Goal: Information Seeking & Learning: Learn about a topic

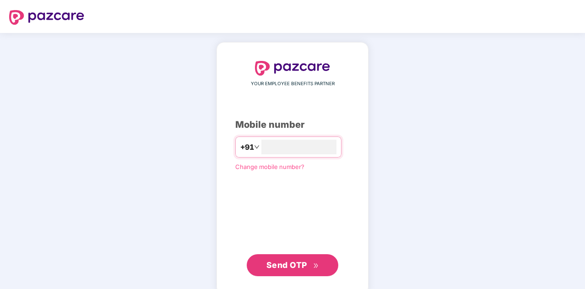
type input "**********"
click at [285, 261] on span "Send OTP" at bounding box center [286, 264] width 41 height 10
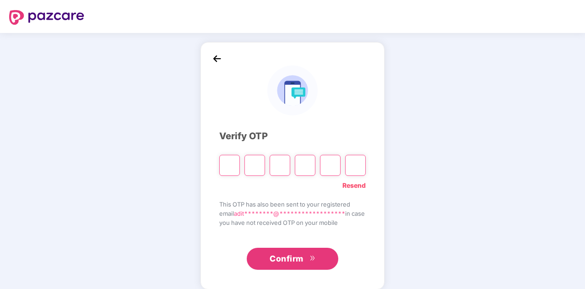
type input "*"
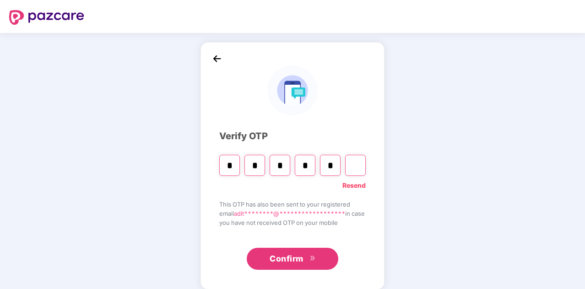
type input "*"
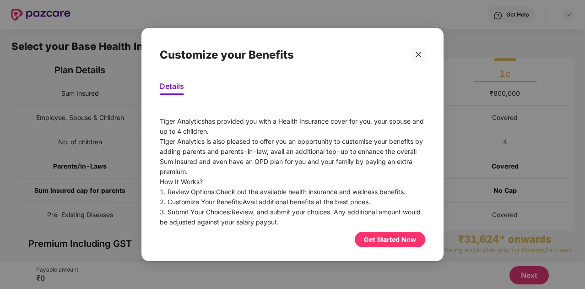
click at [322, 130] on div "Tiger Analytics has provided you with a Health Insurance cover for you, your sp…" at bounding box center [292, 126] width 265 height 20
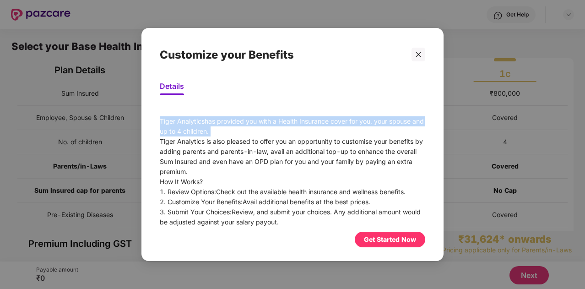
click at [322, 130] on div "Tiger Analytics has provided you with a Health Insurance cover for you, your sp…" at bounding box center [292, 126] width 265 height 20
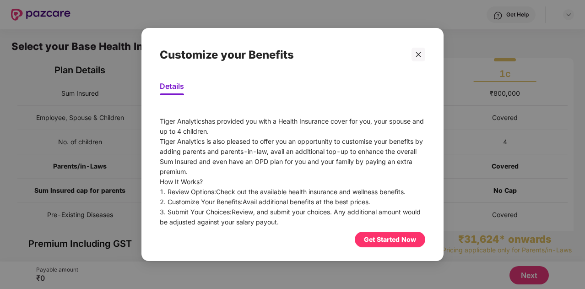
click at [297, 141] on div "Tiger Analytics is also pleased to offer you an opportunity to customise your b…" at bounding box center [292, 156] width 265 height 40
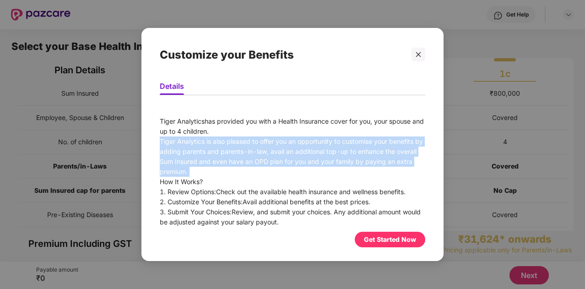
click at [297, 141] on div "Tiger Analytics is also pleased to offer you an opportunity to customise your b…" at bounding box center [292, 156] width 265 height 40
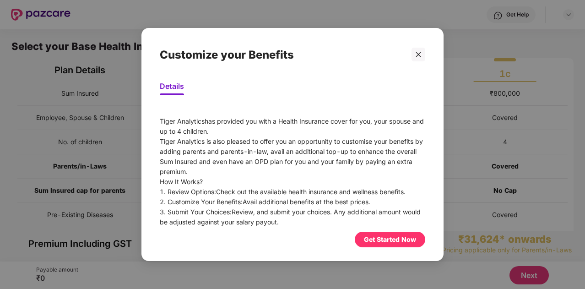
click at [300, 195] on div "1. Review Options: Check out the available health insurance and wellness benefi…" at bounding box center [292, 192] width 265 height 10
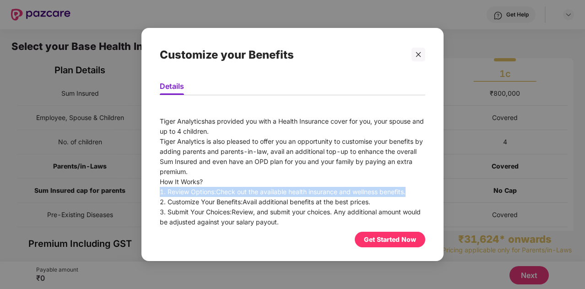
click at [300, 195] on div "1. Review Options: Check out the available health insurance and wellness benefi…" at bounding box center [292, 192] width 265 height 10
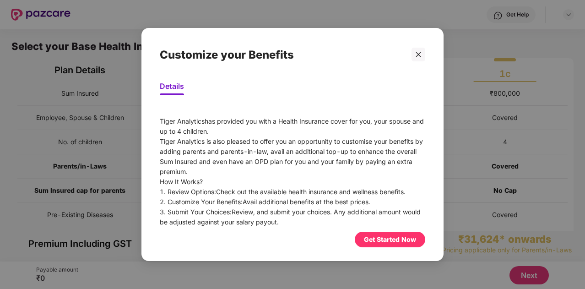
click at [296, 205] on div "2. Customize Your Benefits: Avail additional benefits at the best prices." at bounding box center [292, 202] width 265 height 10
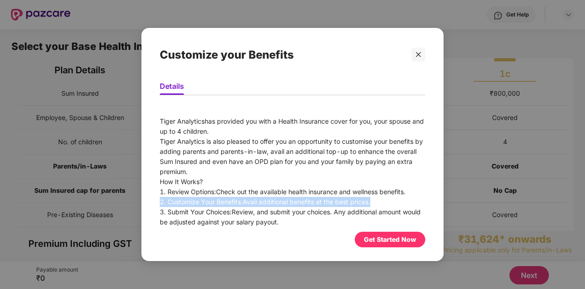
click at [296, 205] on div "2. Customize Your Benefits: Avail additional benefits at the best prices." at bounding box center [292, 202] width 265 height 10
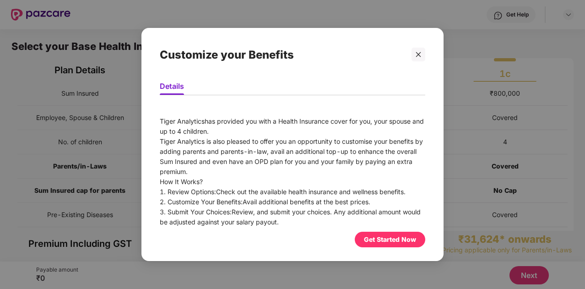
click at [291, 210] on div "3. Submit Your Choices: Review, and submit your choices. Any additional amount …" at bounding box center [292, 217] width 265 height 20
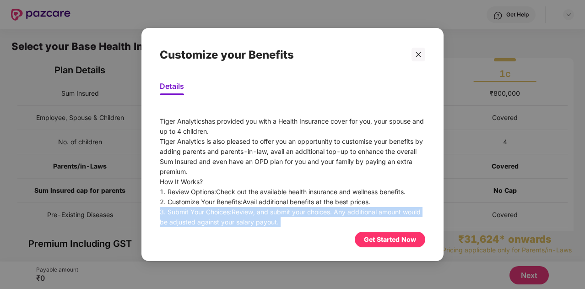
click at [291, 210] on div "3. Submit Your Choices: Review, and submit your choices. Any additional amount …" at bounding box center [292, 217] width 265 height 20
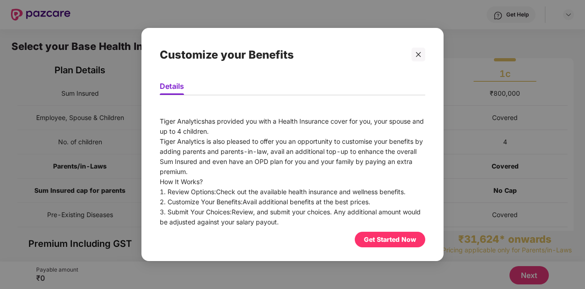
click at [366, 211] on div "3. Submit Your Choices: Review, and submit your choices. Any additional amount …" at bounding box center [292, 217] width 265 height 20
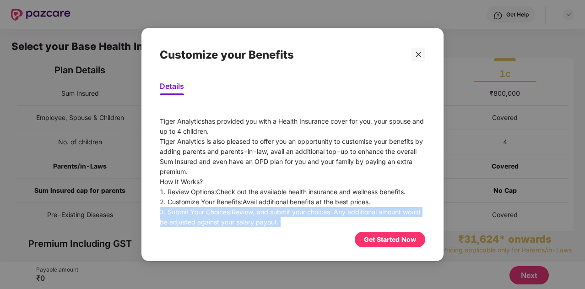
click at [366, 211] on div "3. Submit Your Choices: Review, and submit your choices. Any additional amount …" at bounding box center [292, 217] width 265 height 20
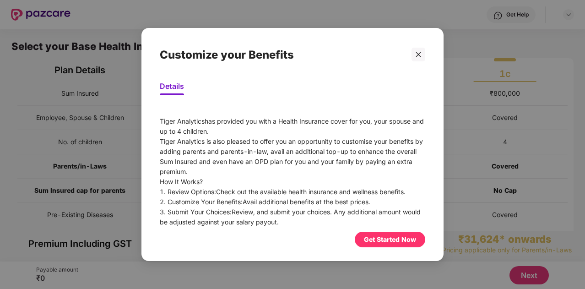
click at [347, 196] on div "1. Review Options: Check out the available health insurance and wellness benefi…" at bounding box center [292, 192] width 265 height 10
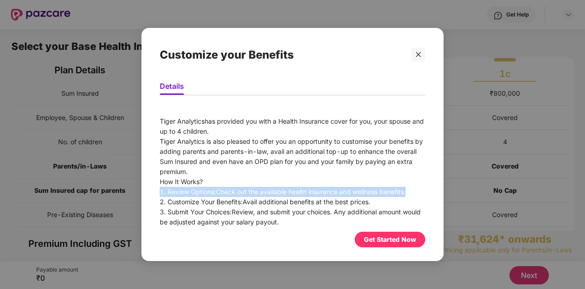
click at [347, 196] on div "1. Review Options: Check out the available health insurance and wellness benefi…" at bounding box center [292, 192] width 265 height 10
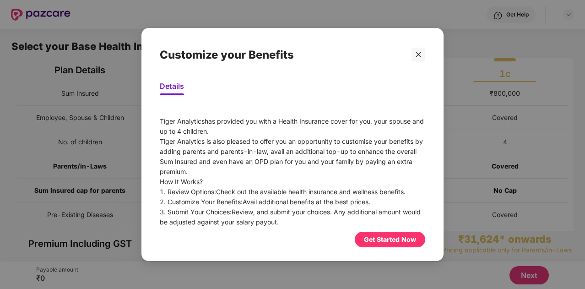
click at [329, 201] on div "2. Customize Your Benefits: Avail additional benefits at the best prices." at bounding box center [292, 202] width 265 height 10
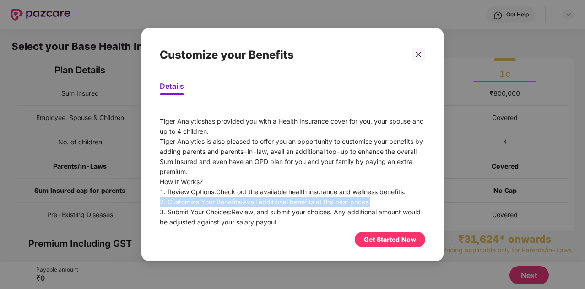
click at [329, 201] on div "2. Customize Your Benefits: Avail additional benefits at the best prices." at bounding box center [292, 202] width 265 height 10
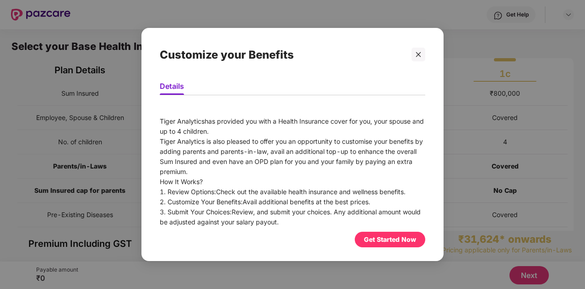
click at [327, 192] on div "1. Review Options: Check out the available health insurance and wellness benefi…" at bounding box center [292, 192] width 265 height 10
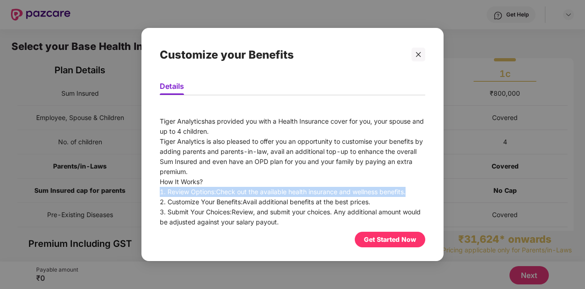
click at [327, 192] on div "1. Review Options: Check out the available health insurance and wellness benefi…" at bounding box center [292, 192] width 265 height 10
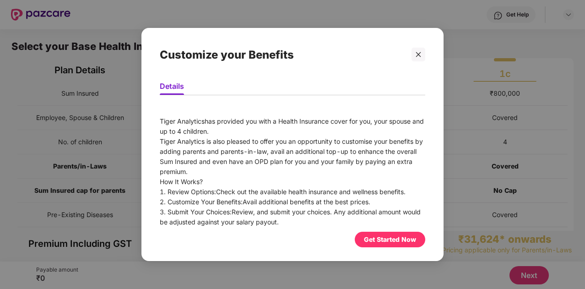
click at [386, 235] on div "Get Started Now" at bounding box center [390, 239] width 52 height 10
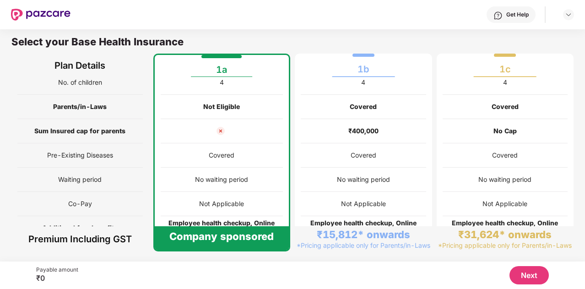
scroll to position [82, 0]
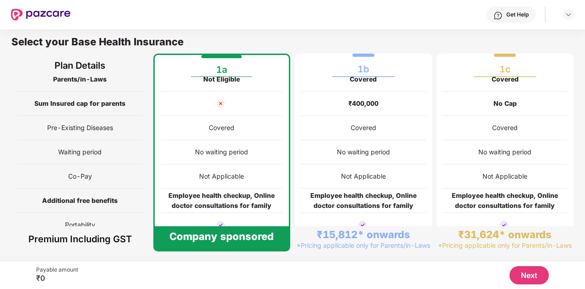
click at [227, 127] on div "Covered" at bounding box center [222, 128] width 26 height 10
click at [238, 140] on div "No waiting period" at bounding box center [222, 152] width 123 height 24
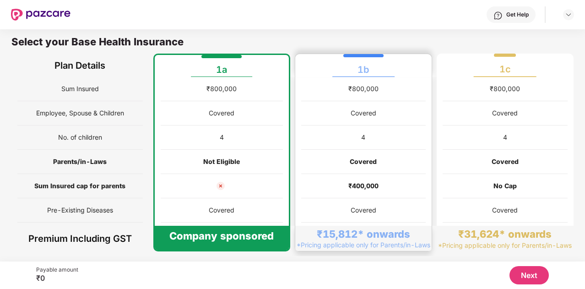
scroll to position [0, 0]
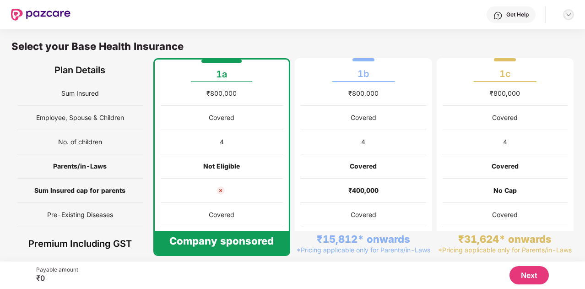
click at [572, 17] on div at bounding box center [568, 14] width 11 height 11
